Goal: Communication & Community: Answer question/provide support

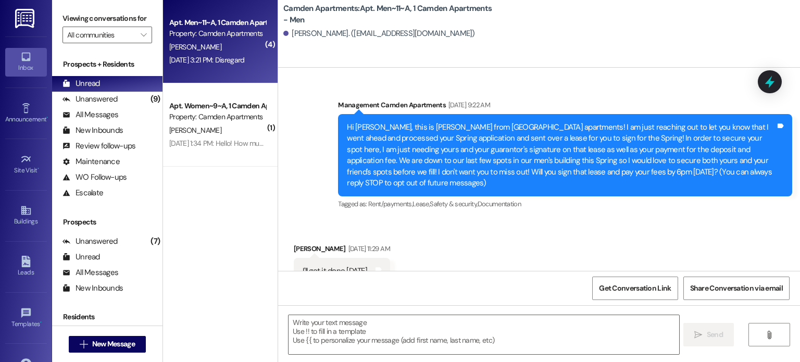
scroll to position [10563, 0]
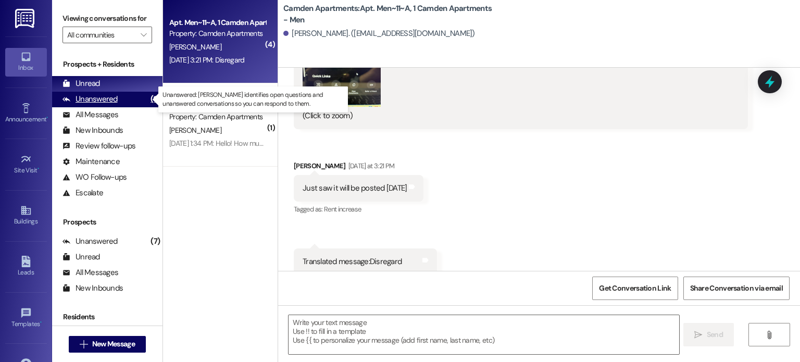
click at [123, 97] on div "Unanswered (9)" at bounding box center [107, 100] width 110 height 16
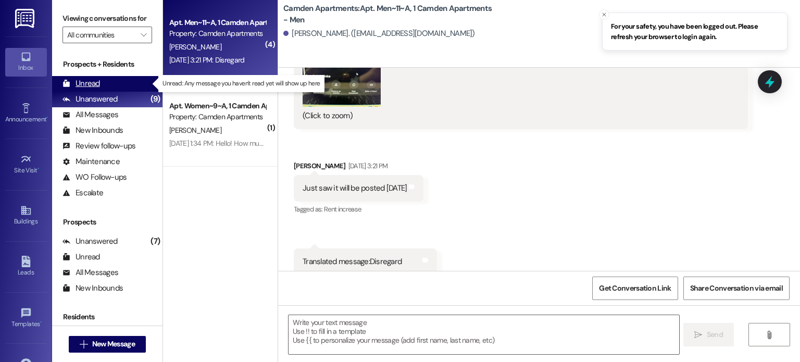
click at [124, 84] on div "Unread (0)" at bounding box center [107, 84] width 110 height 16
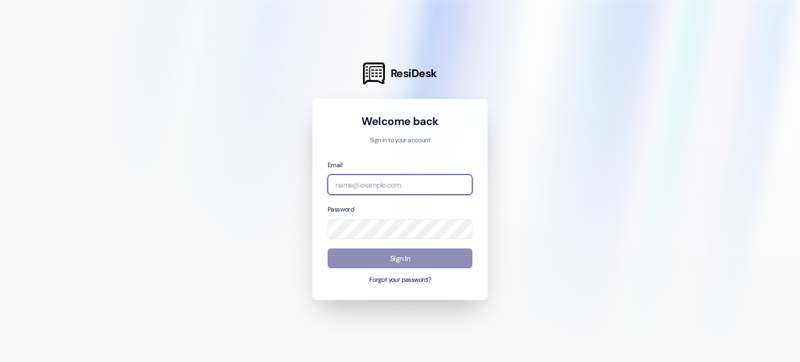
type input "[EMAIL_ADDRESS][DOMAIN_NAME]"
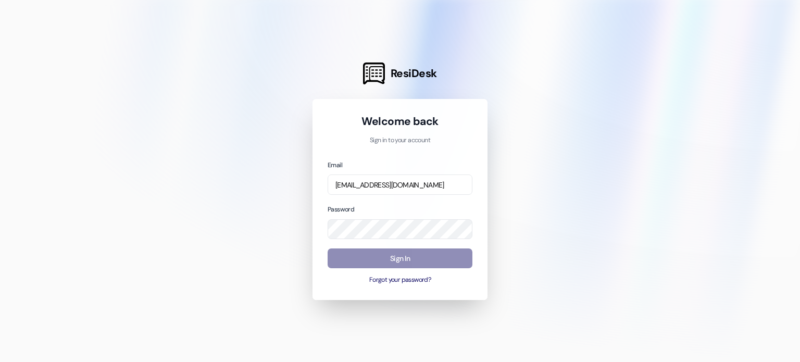
click at [406, 250] on button "Sign In" at bounding box center [400, 259] width 145 height 20
